Goal: Find specific page/section: Find specific page/section

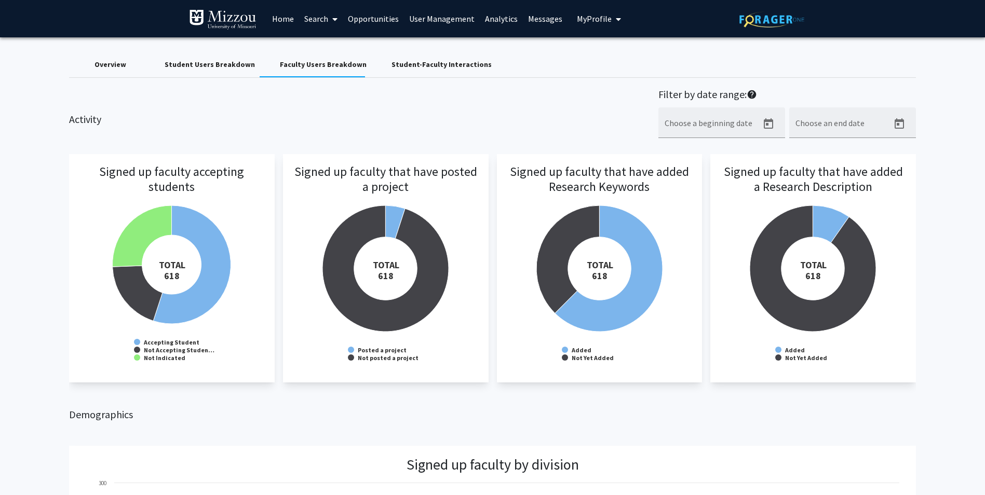
click at [451, 21] on link "User Management" at bounding box center [442, 19] width 76 height 36
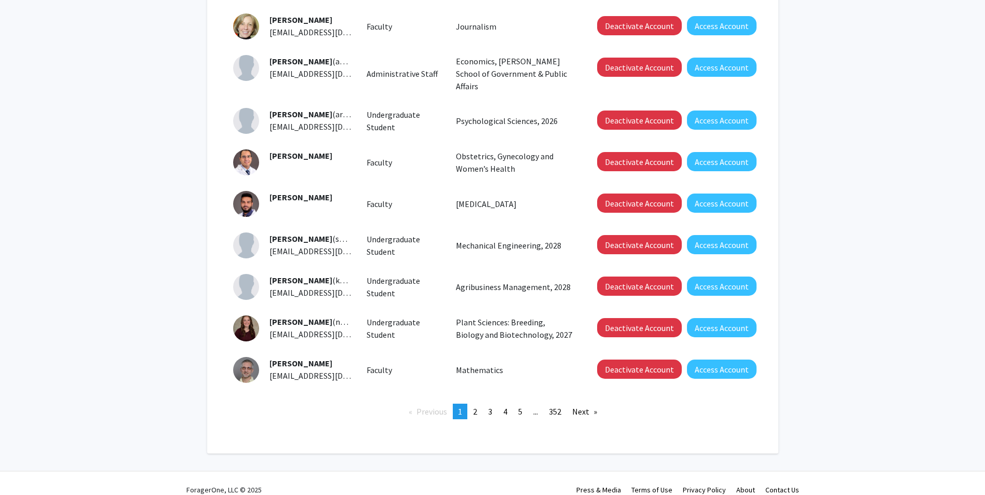
scroll to position [222, 0]
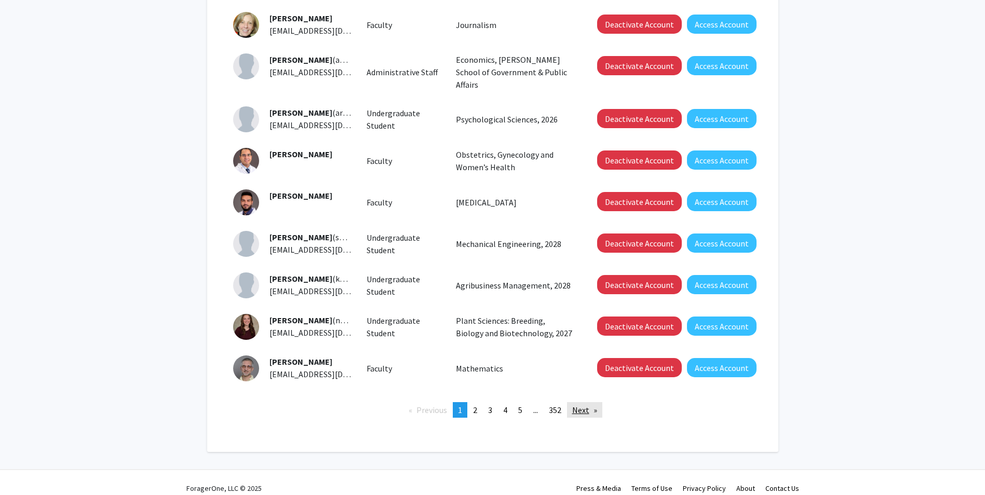
click at [580, 402] on link "Next page" at bounding box center [584, 410] width 35 height 16
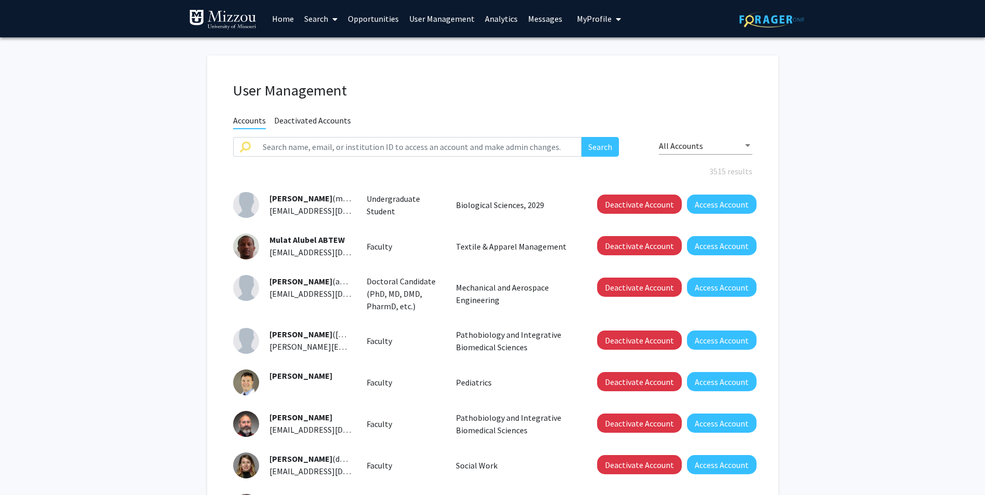
click at [487, 20] on link "Analytics" at bounding box center [501, 19] width 43 height 36
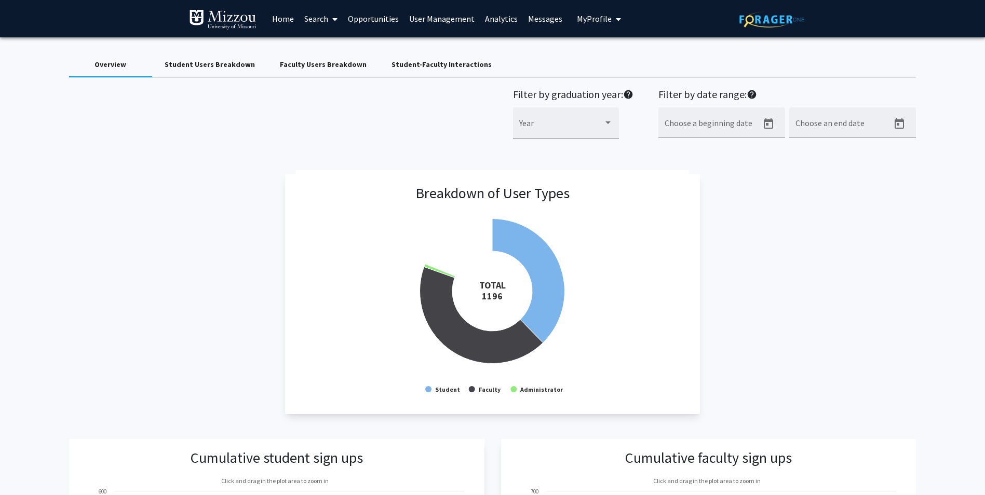
click at [315, 62] on div "Faculty Users Breakdown" at bounding box center [323, 64] width 87 height 11
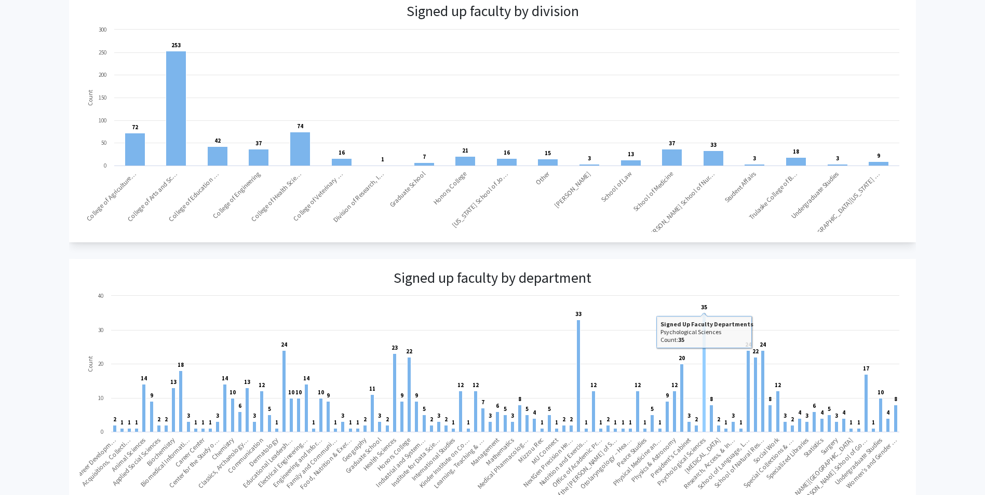
scroll to position [442, 0]
